Goal: Task Accomplishment & Management: Manage account settings

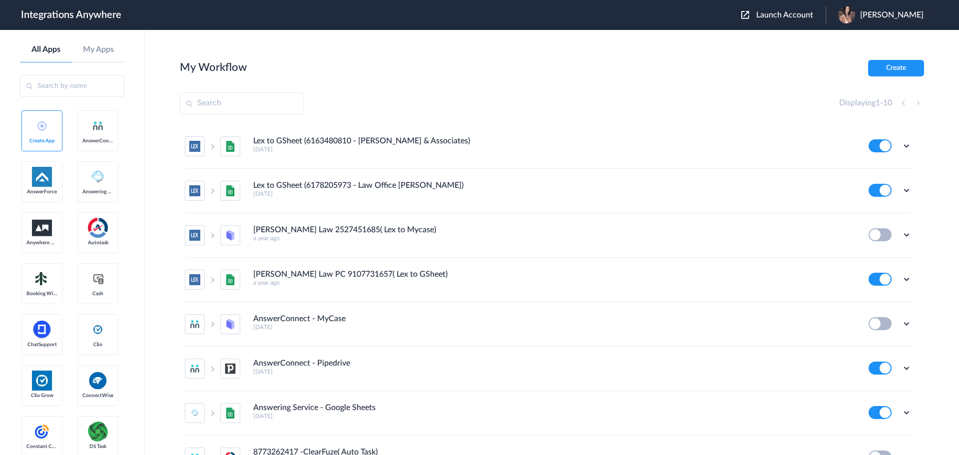
click at [800, 13] on span "Launch Account" at bounding box center [784, 15] width 57 height 8
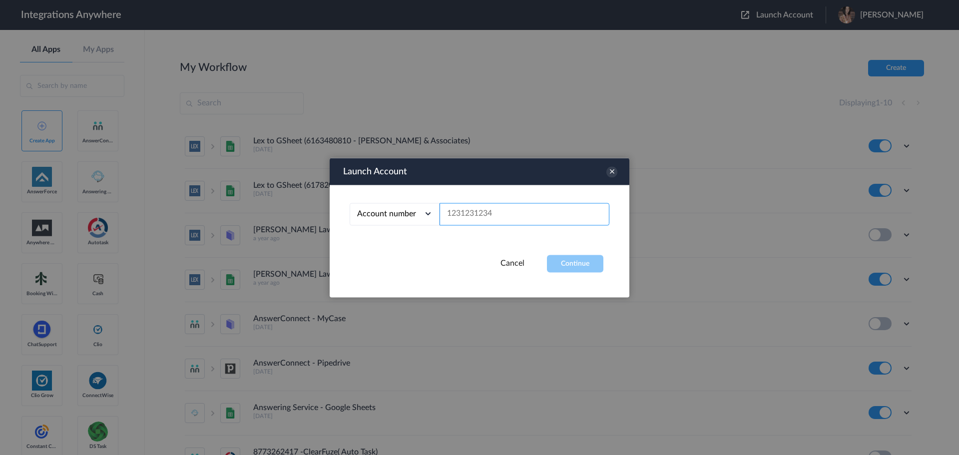
click at [481, 213] on input "text" at bounding box center [524, 214] width 170 height 22
paste input "8286887370"
type input "8286887370"
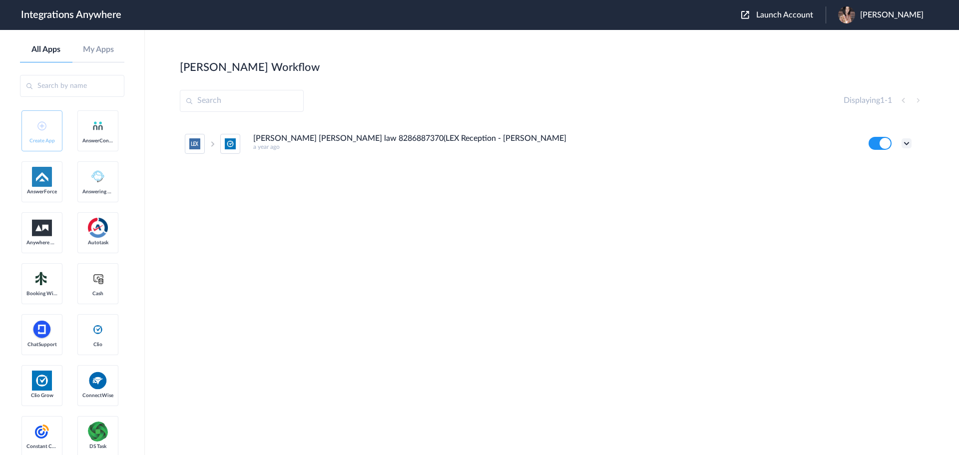
click at [906, 141] on icon at bounding box center [906, 143] width 10 height 10
click at [877, 169] on link "Edit" at bounding box center [866, 166] width 24 height 7
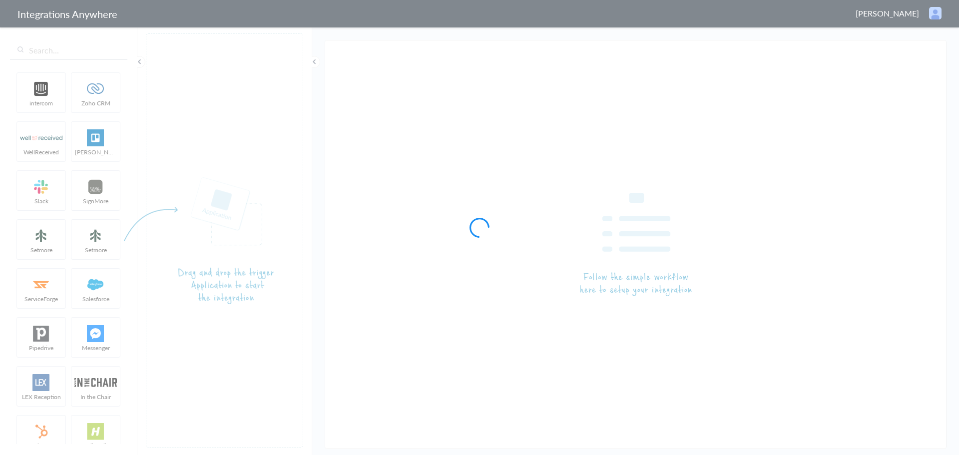
type input "[PERSON_NAME] [PERSON_NAME] law 8286887370(LEX Reception - [PERSON_NAME]"
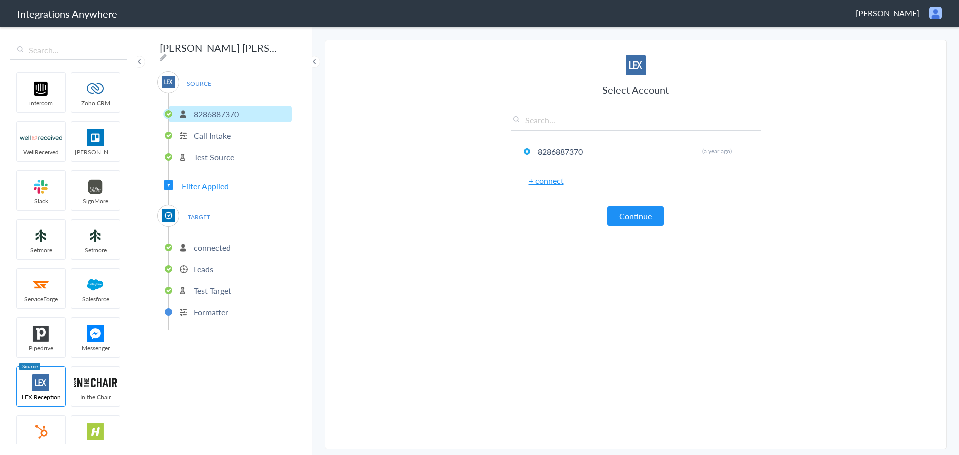
click at [209, 264] on p "Leads" at bounding box center [203, 268] width 19 height 11
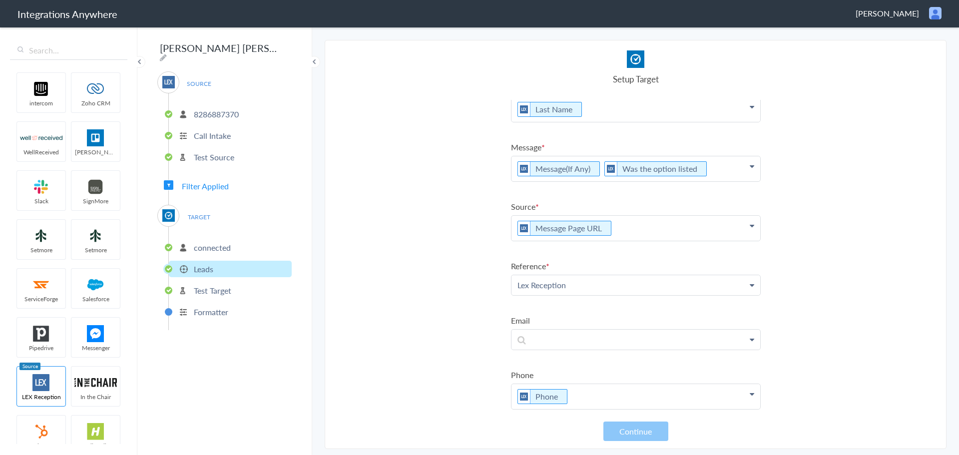
scroll to position [83, 0]
